Goal: Information Seeking & Learning: Understand process/instructions

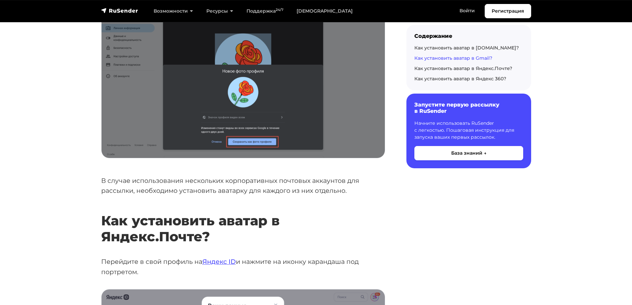
scroll to position [2023, 0]
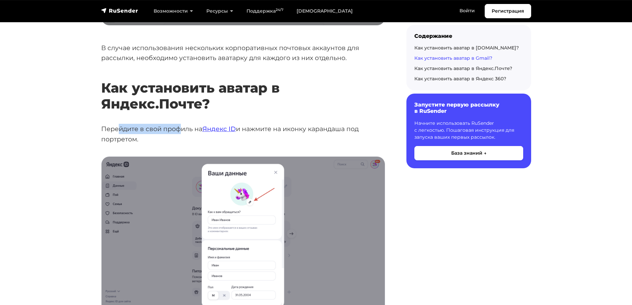
drag, startPoint x: 120, startPoint y: 102, endPoint x: 185, endPoint y: 103, distance: 65.4
click at [185, 124] on p "Перейдите в свой профиль на Яндекс ID и нажмите на иконку карандаша под портрет…" at bounding box center [243, 134] width 284 height 20
drag, startPoint x: 280, startPoint y: 101, endPoint x: 316, endPoint y: 103, distance: 36.2
click at [316, 124] on p "Перейдите в свой профиль на Яндекс ID и нажмите на иконку карандаша под портрет…" at bounding box center [243, 134] width 284 height 20
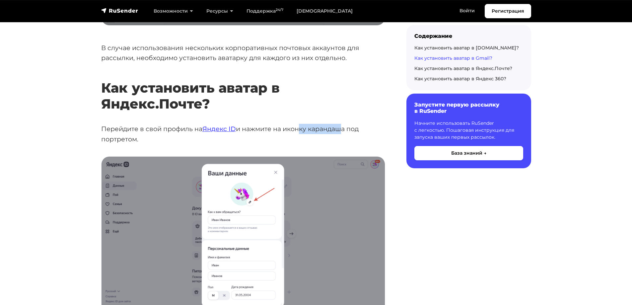
drag, startPoint x: 341, startPoint y: 102, endPoint x: 295, endPoint y: 102, distance: 46.1
click at [295, 124] on p "Перейдите в свой профиль на Яндекс ID и нажмите на иконку карандаша под портрет…" at bounding box center [243, 134] width 284 height 20
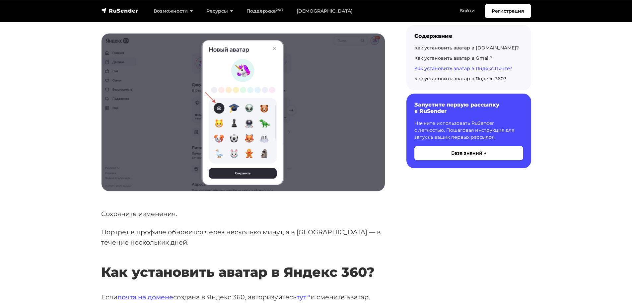
scroll to position [2388, 0]
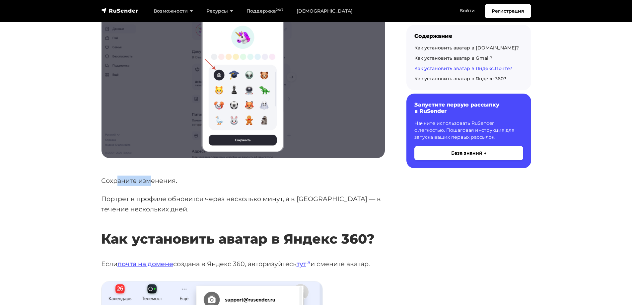
drag, startPoint x: 119, startPoint y: 155, endPoint x: 159, endPoint y: 154, distance: 39.8
click at [159, 175] on p "Сохраните изменения." at bounding box center [243, 180] width 284 height 10
drag, startPoint x: 158, startPoint y: 160, endPoint x: 151, endPoint y: 171, distance: 13.4
drag, startPoint x: 137, startPoint y: 177, endPoint x: 242, endPoint y: 177, distance: 104.8
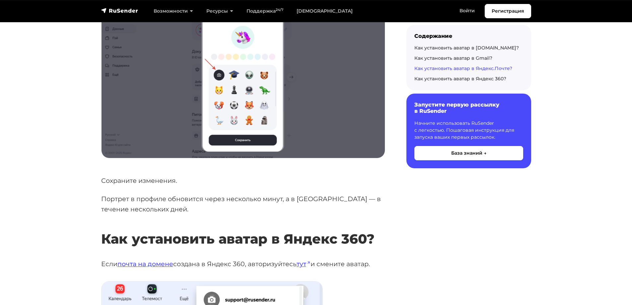
click at [242, 194] on p "Портрет в профиле обновится через несколько минут, а в [GEOGRAPHIC_DATA] — в те…" at bounding box center [243, 204] width 284 height 20
drag, startPoint x: 294, startPoint y: 173, endPoint x: 333, endPoint y: 173, distance: 38.8
click at [323, 194] on p "Портрет в профиле обновится через несколько минут, а в [GEOGRAPHIC_DATA] — в те…" at bounding box center [243, 204] width 284 height 20
click at [338, 194] on p "Портрет в профиле обновится через несколько минут, а в [GEOGRAPHIC_DATA] — в те…" at bounding box center [243, 204] width 284 height 20
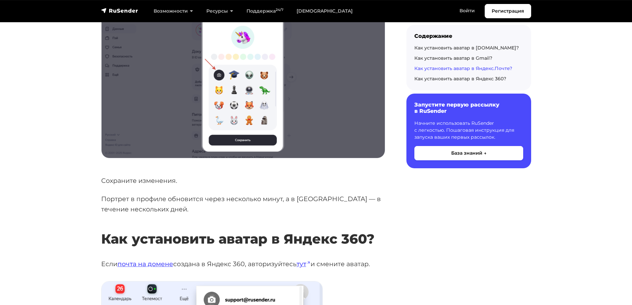
scroll to position [2454, 0]
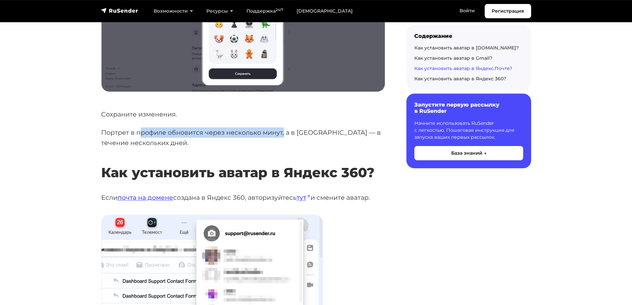
drag, startPoint x: 182, startPoint y: 109, endPoint x: 288, endPoint y: 110, distance: 105.8
click at [288, 127] on p "Портрет в профиле обновится через несколько минут, а в [GEOGRAPHIC_DATA] — в те…" at bounding box center [243, 137] width 284 height 20
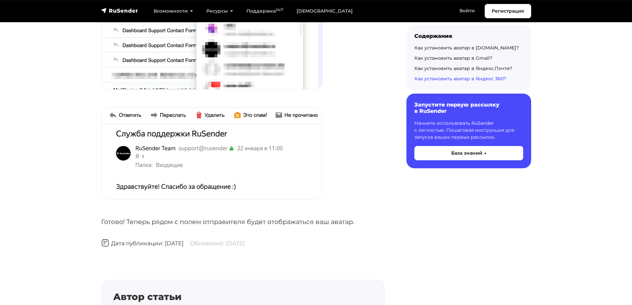
scroll to position [2819, 0]
